Goal: Answer question/provide support

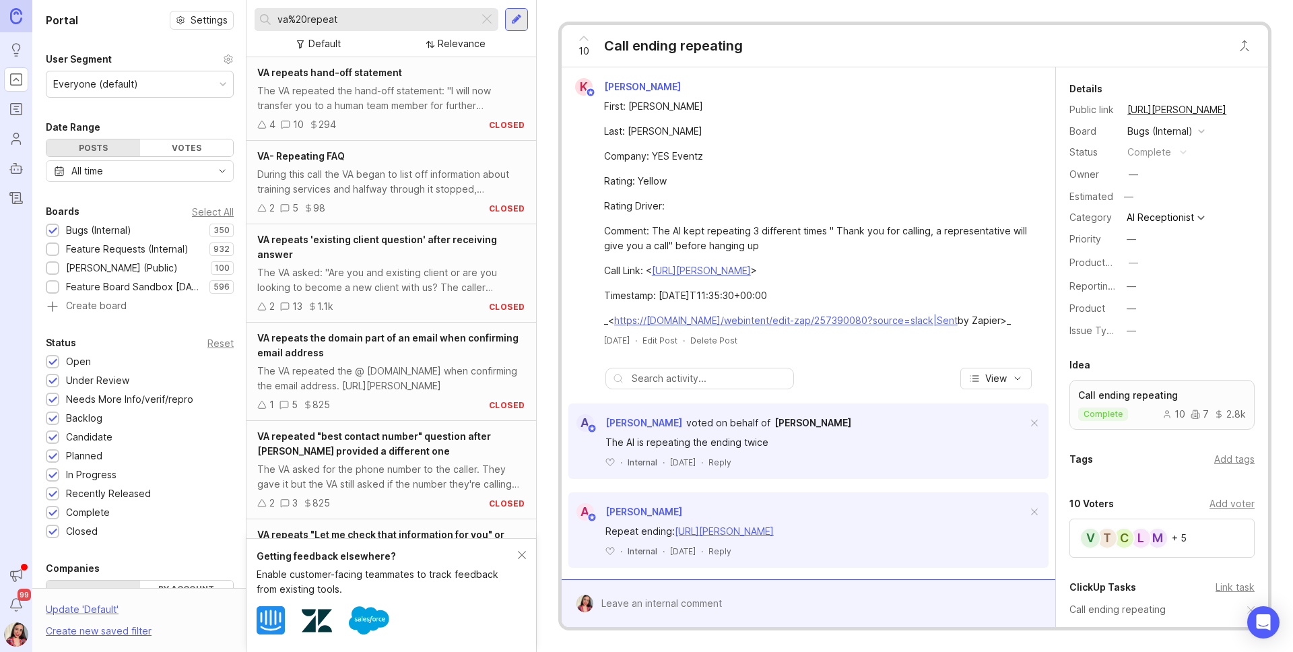
click at [12, 143] on icon "Users" at bounding box center [16, 139] width 15 height 16
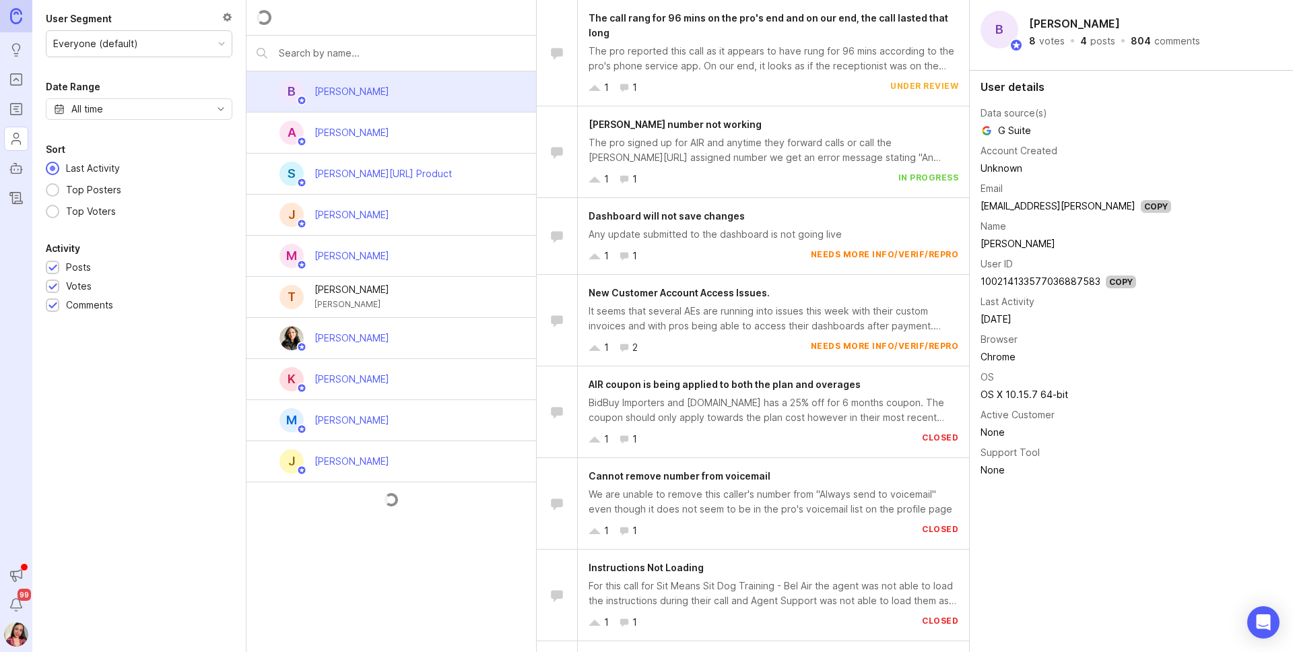
click at [399, 49] on input "text" at bounding box center [402, 53] width 247 height 15
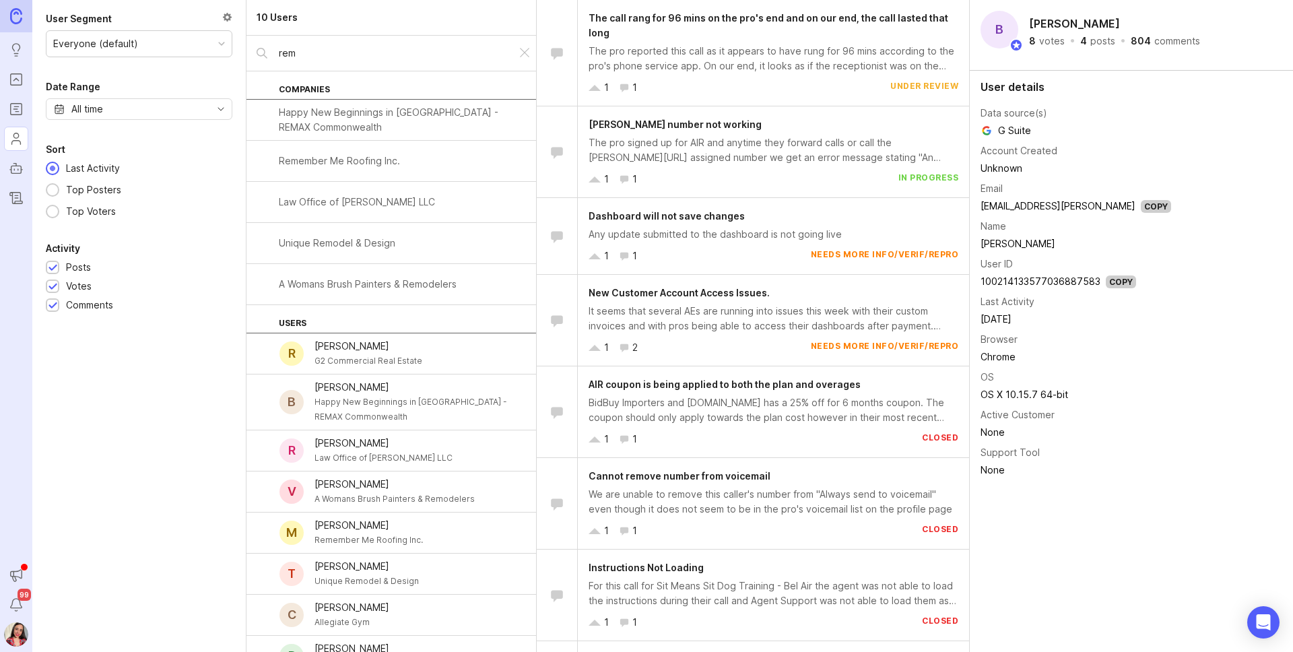
type input "rem"
click at [360, 363] on div "G2 Commercial Real Estate" at bounding box center [368, 360] width 108 height 15
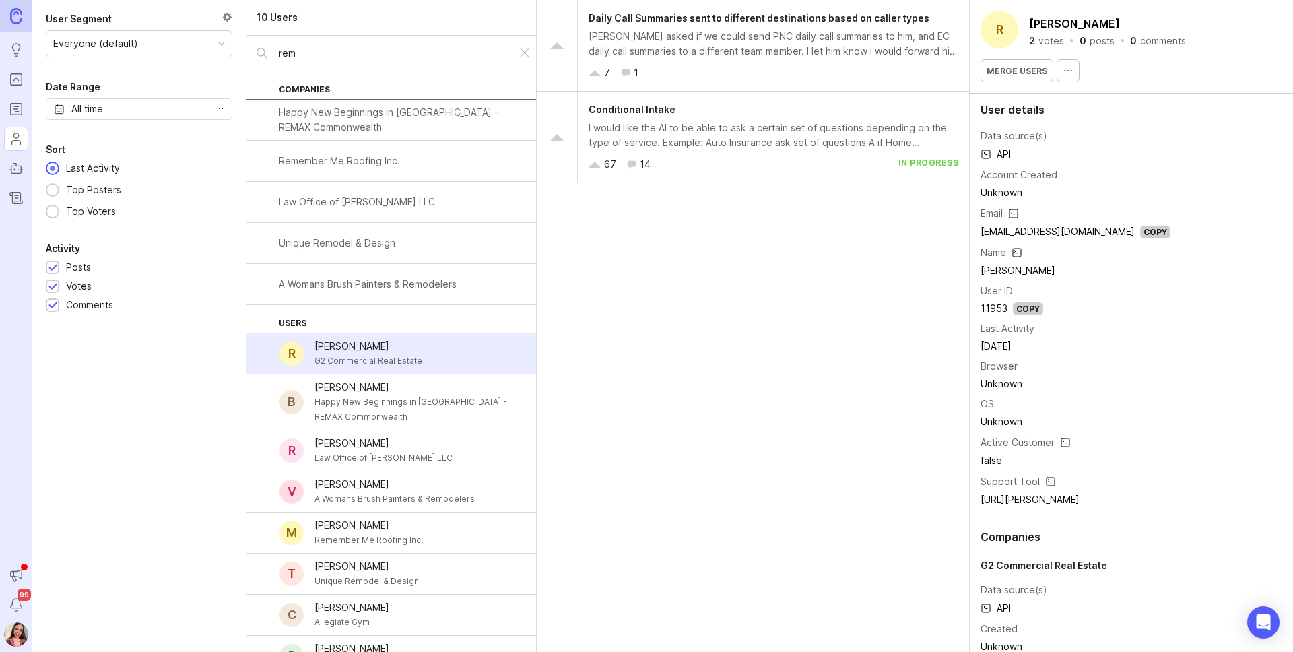
click at [795, 37] on div "[PERSON_NAME] asked if we could send PNC daily call summaries to him, and EC da…" at bounding box center [773, 44] width 370 height 30
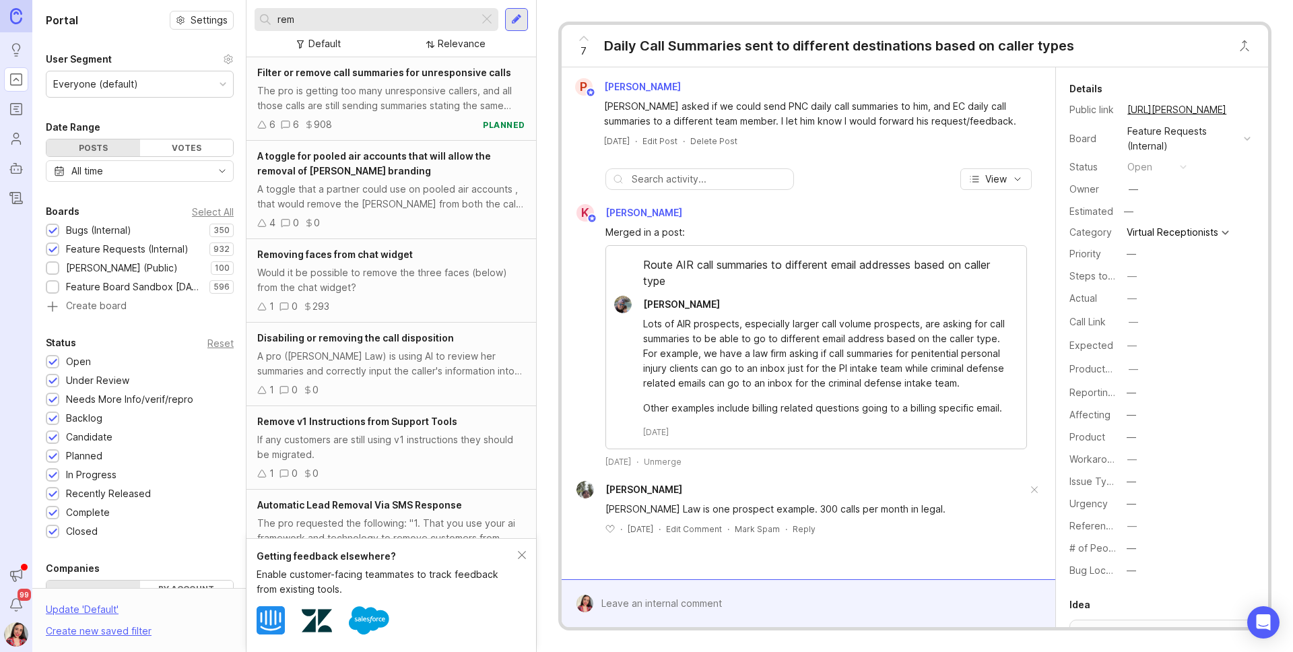
scroll to position [378, 0]
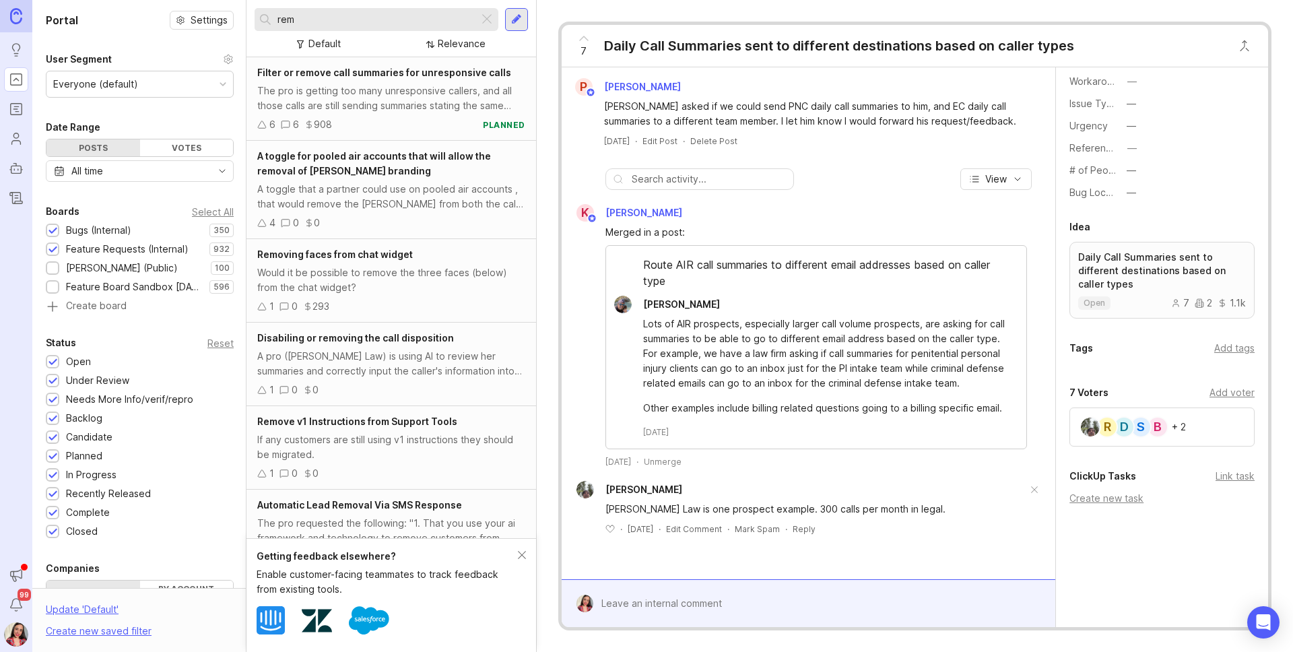
click at [1191, 431] on div "B S D R + 2" at bounding box center [1161, 426] width 185 height 39
click at [1214, 428] on div "B S D R + 2" at bounding box center [1161, 426] width 185 height 39
